Goal: Find specific page/section: Find specific page/section

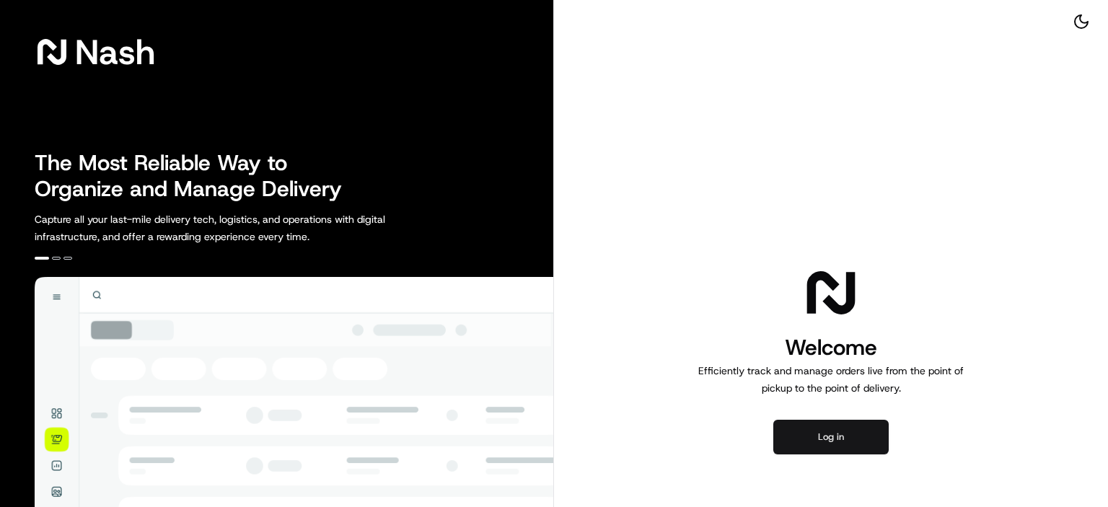
click at [819, 438] on button "Log in" at bounding box center [830, 437] width 115 height 35
